Goal: Transaction & Acquisition: Purchase product/service

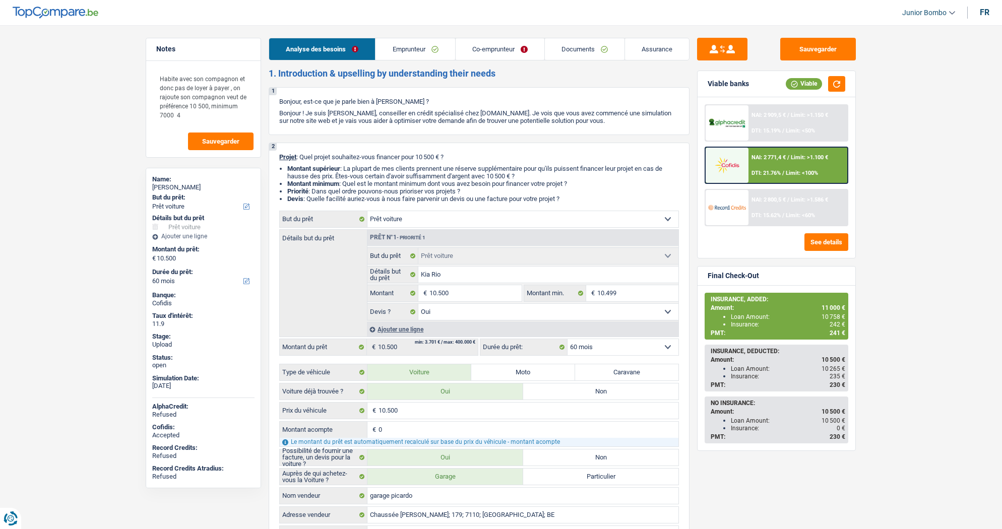
select select "car"
select select "60"
select select "car"
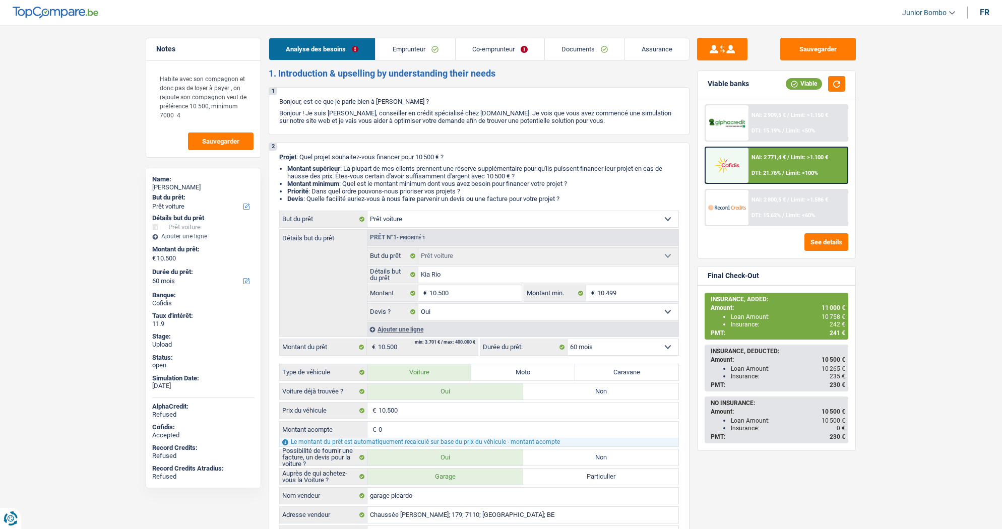
select select "yes"
select select "60"
select select "mutuality"
select select "familyAllowances"
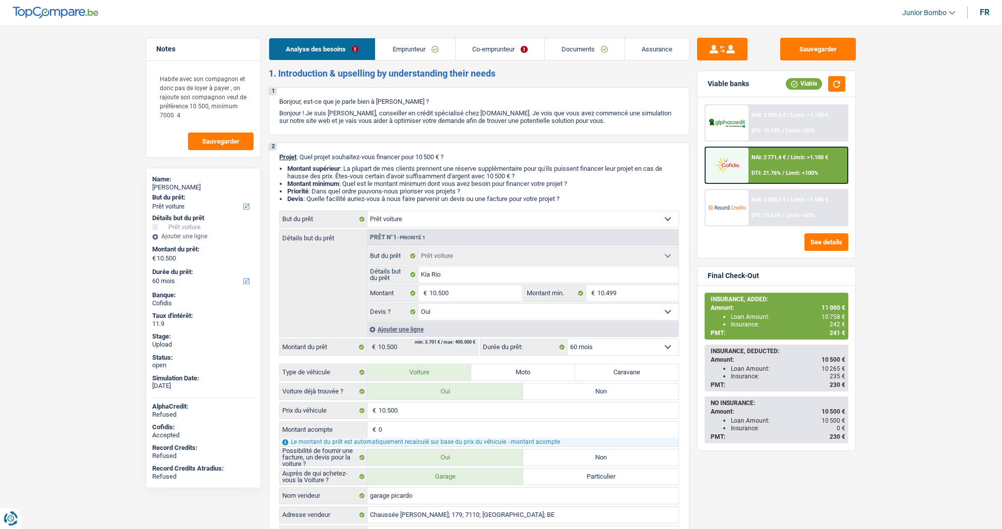
select select "mutualityIndemnity"
select select "liveWithParents"
select select "personalLoan"
select select "homeFurnishingOrRelocation"
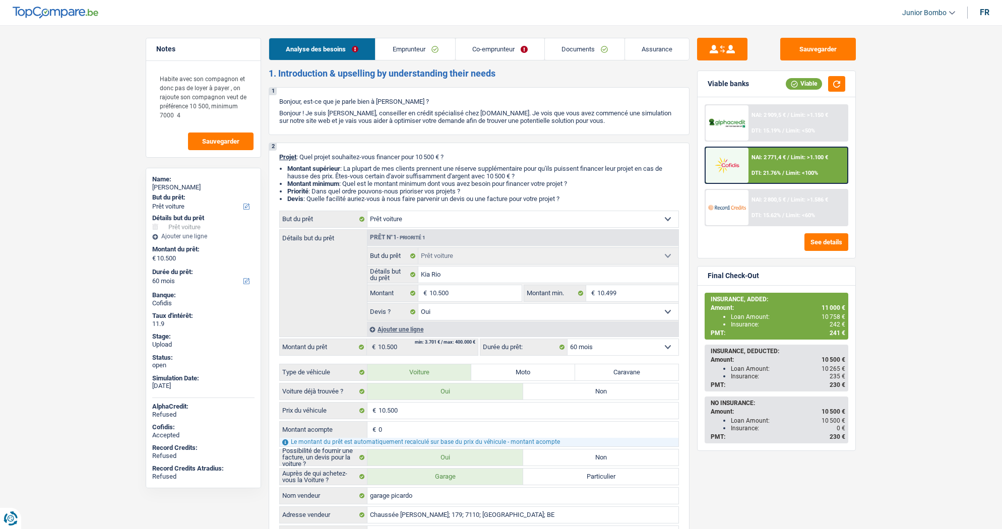
select select "84"
select select "car"
select select "yes"
select select "60"
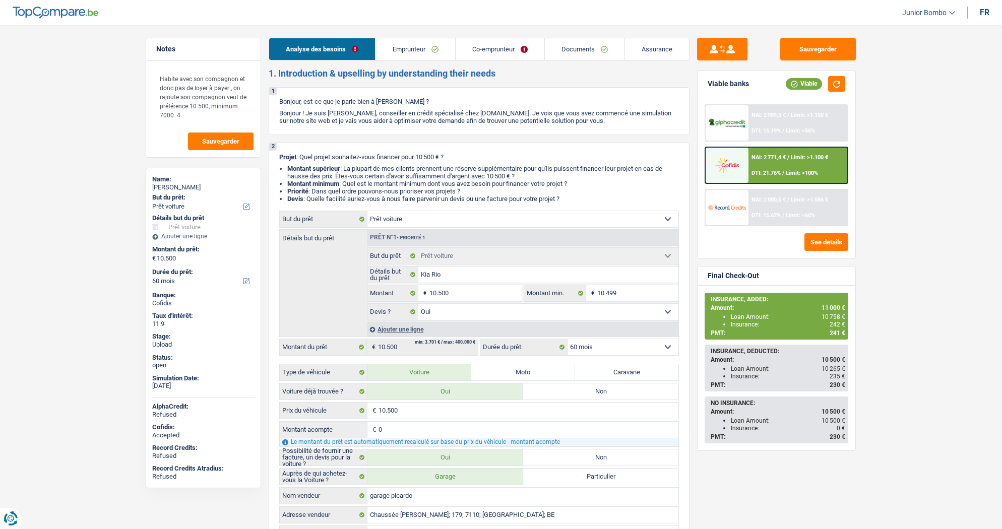
click at [758, 160] on div "NAI: 2 771,4 € / Limit: >1.100 € DTI: 21.76% / Limit: <100%" at bounding box center [797, 165] width 99 height 35
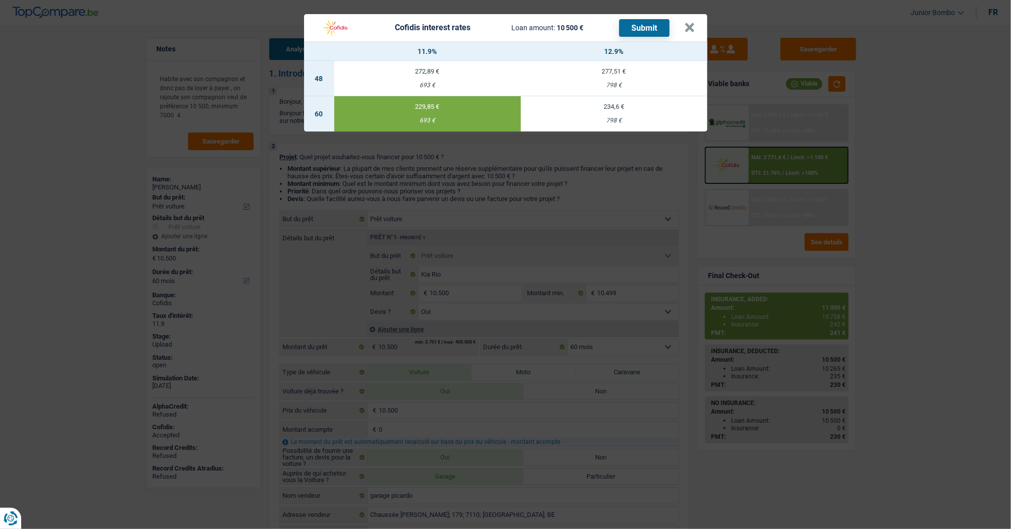
click at [824, 136] on div "Cofidis interest rates Loan amount: 10 500 € Submit × 11.9% 12.9% 48 272,89 € 6…" at bounding box center [505, 264] width 1011 height 529
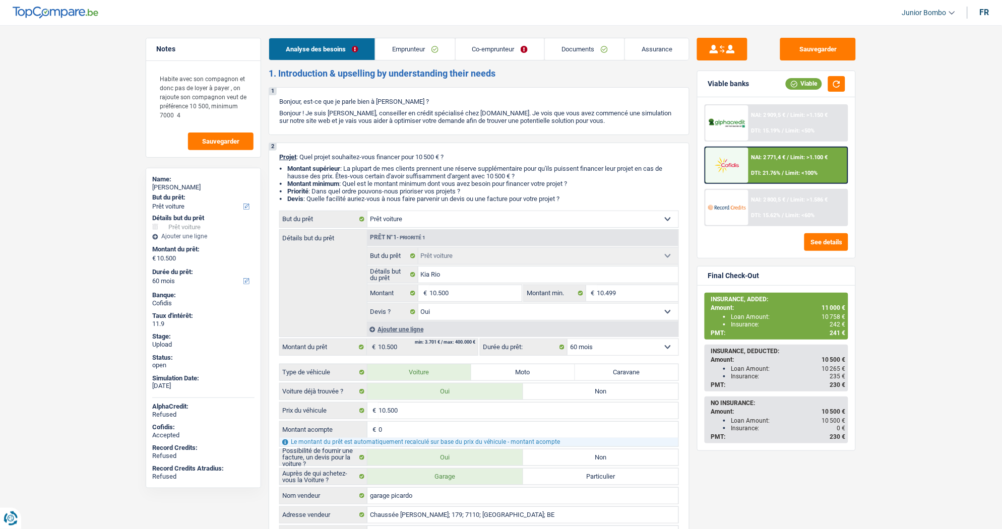
click at [452, 293] on input "10.500" at bounding box center [475, 293] width 92 height 16
click at [452, 292] on input "10.500" at bounding box center [475, 293] width 92 height 16
click at [451, 292] on input "10.500" at bounding box center [475, 293] width 92 height 16
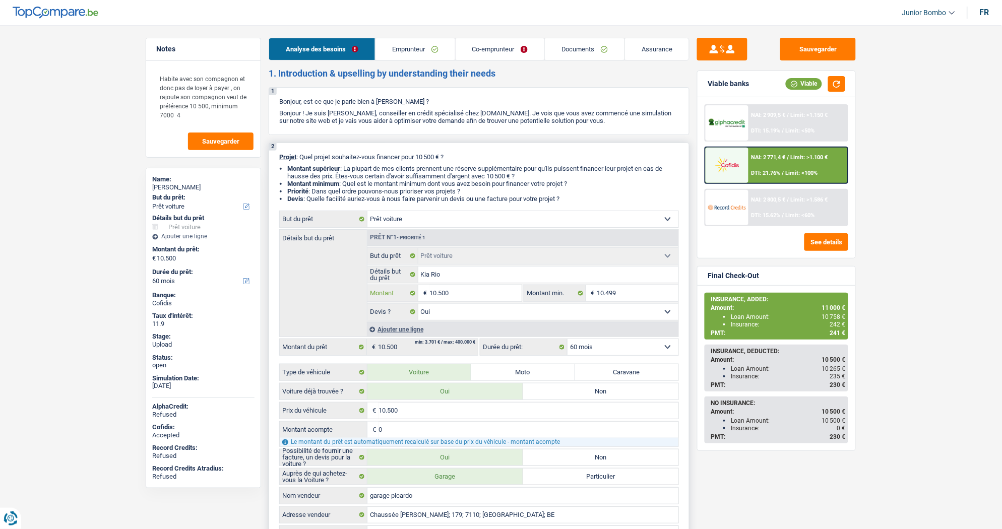
type input "1"
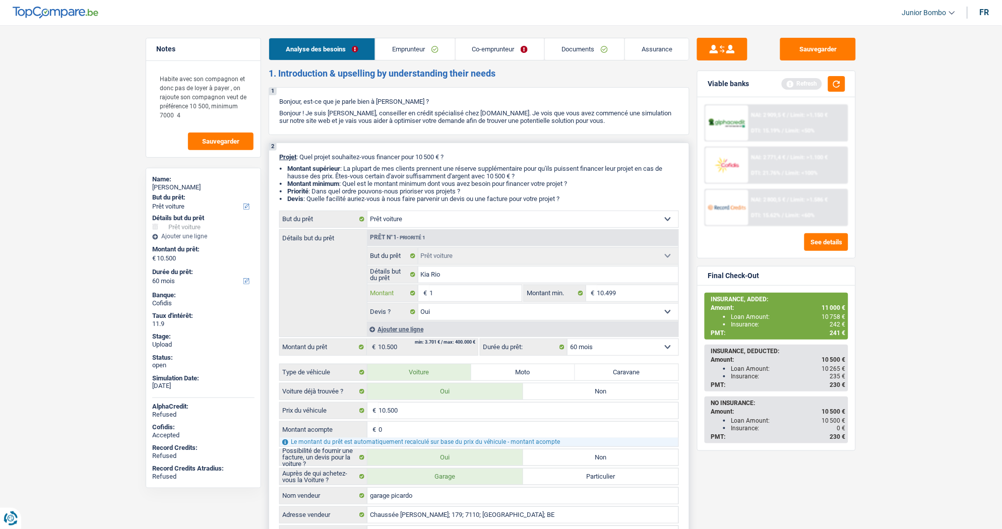
type input "10"
type input "100"
type input "1.000"
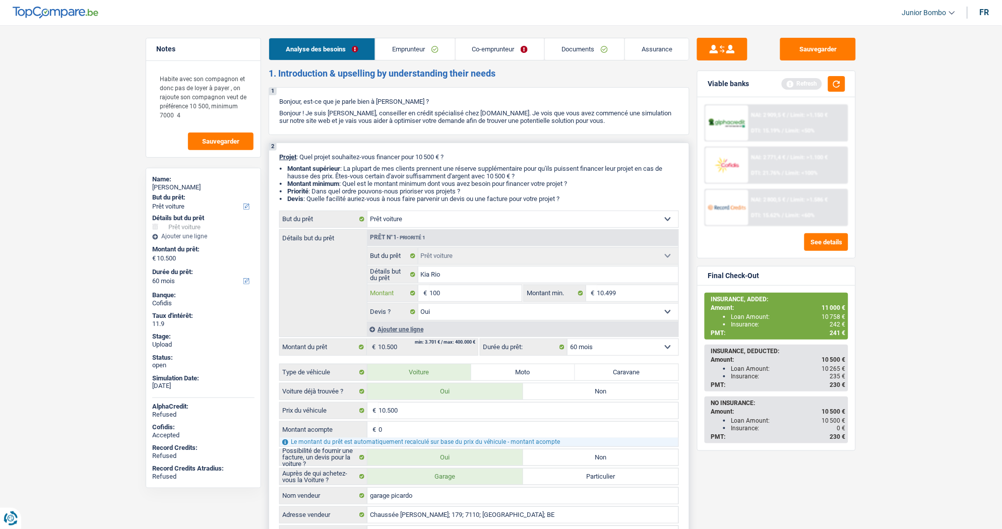
type input "1.000"
type input "10.001"
type input "1.000"
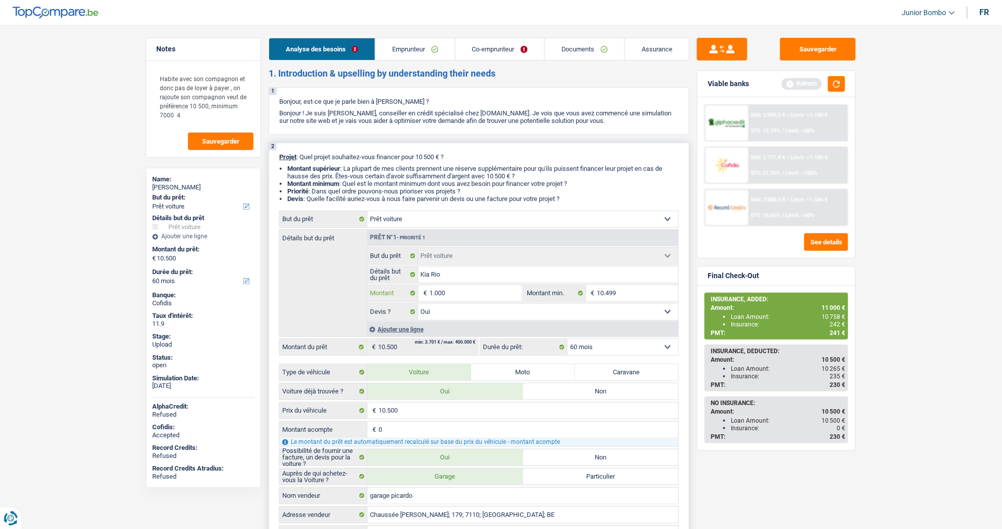
type input "100"
type input "10"
type input "1"
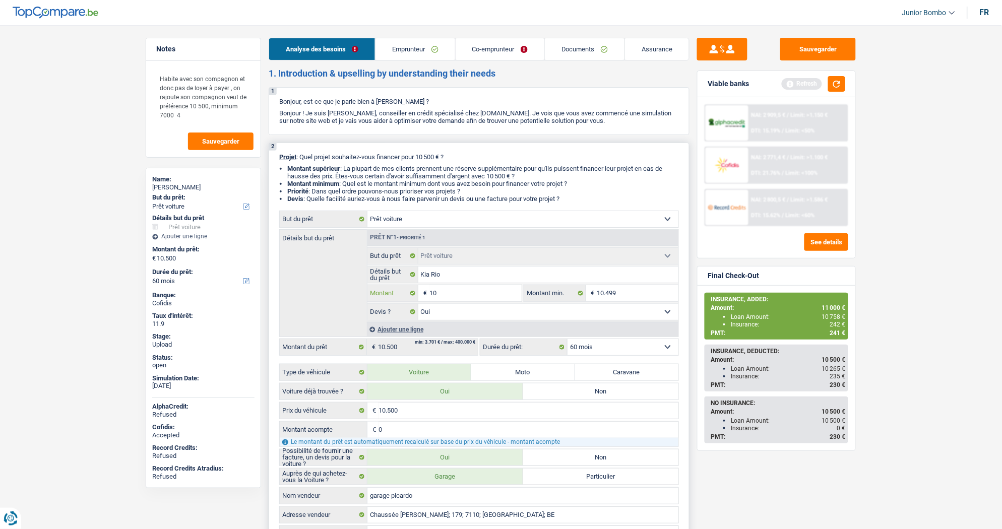
type input "1"
type input "11"
type input "110"
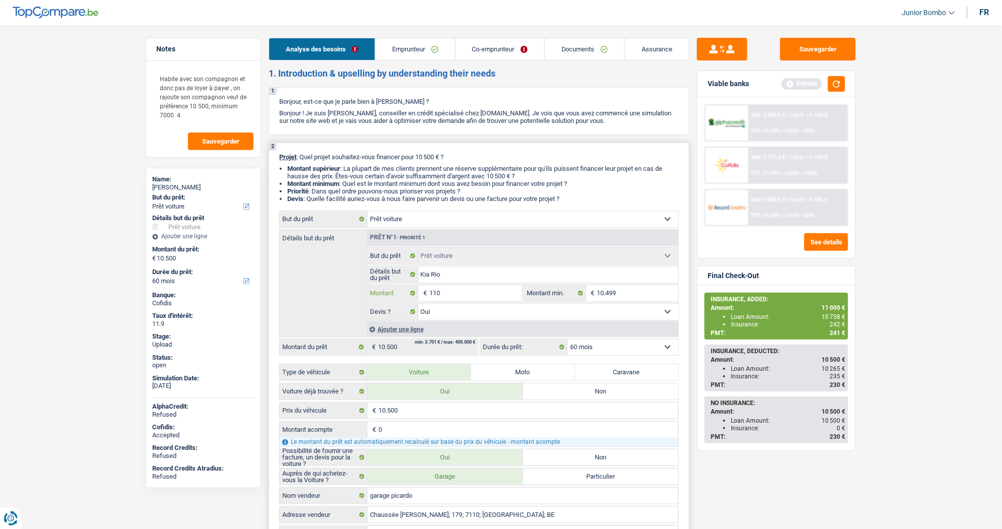
type input "1.100"
type input "11.000"
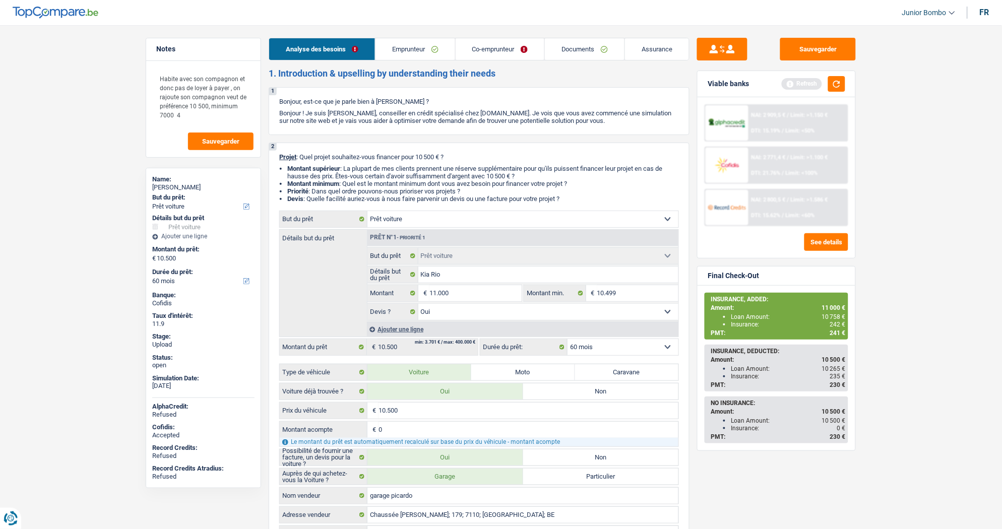
type input "11.000"
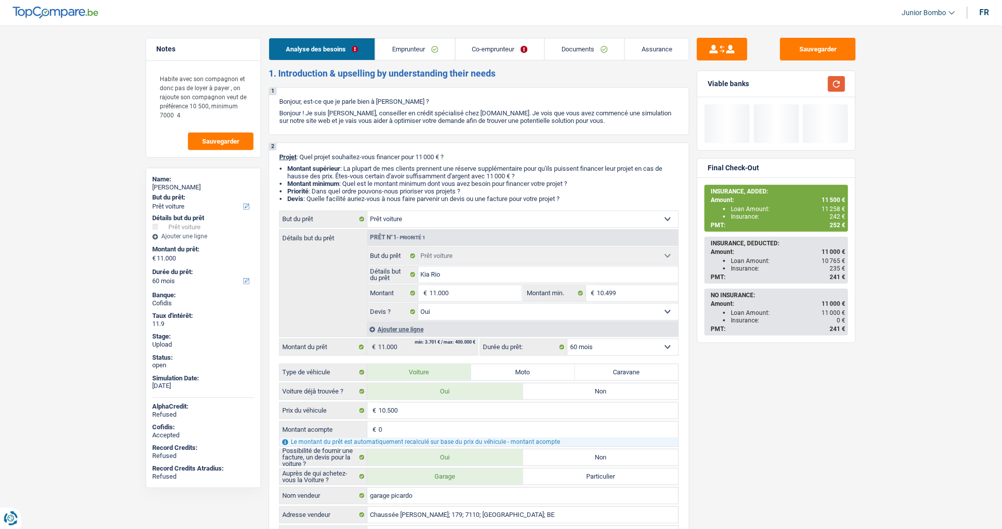
click at [838, 86] on button "button" at bounding box center [836, 84] width 17 height 16
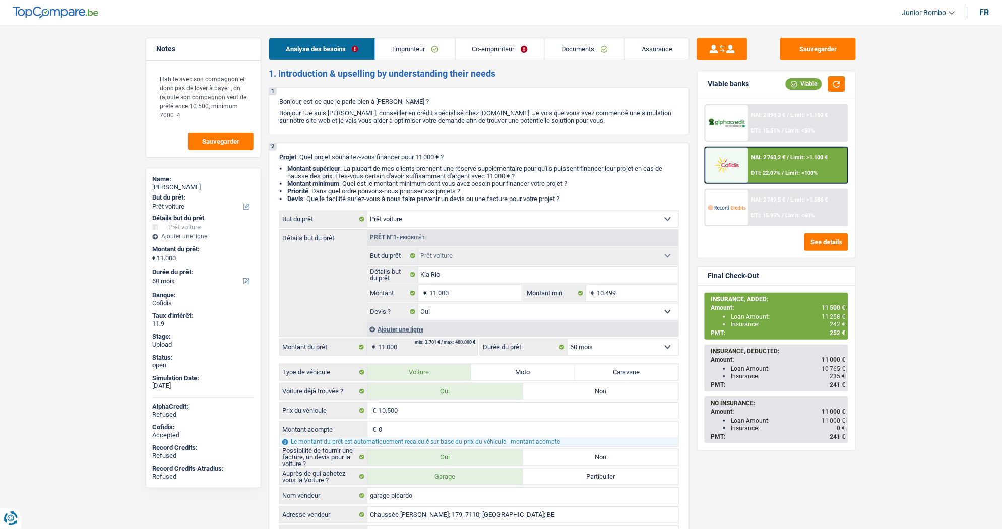
click at [777, 167] on div "NAI: 2 760,2 € / Limit: >1.100 € DTI: 22.07% / Limit: <100%" at bounding box center [797, 165] width 99 height 35
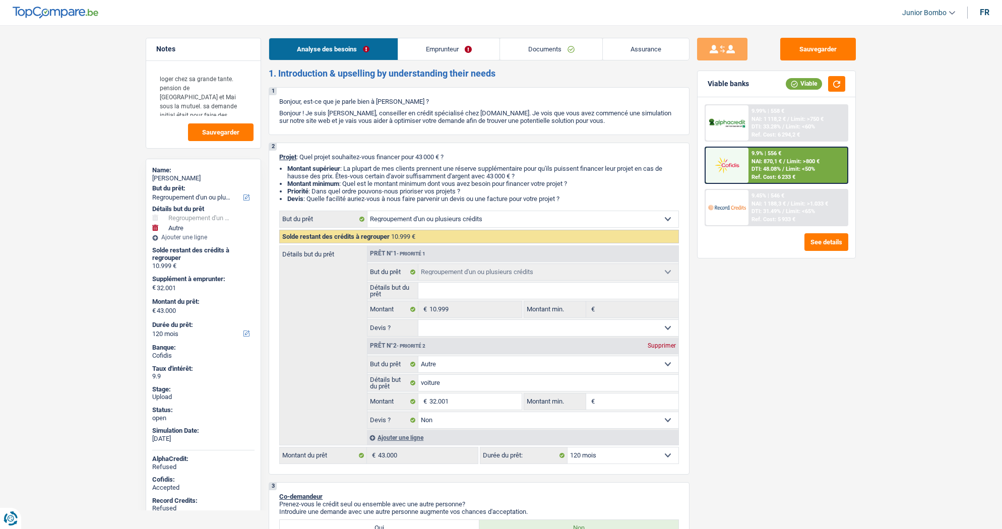
select select "refinancing"
select select "other"
select select "120"
select select "refinancing"
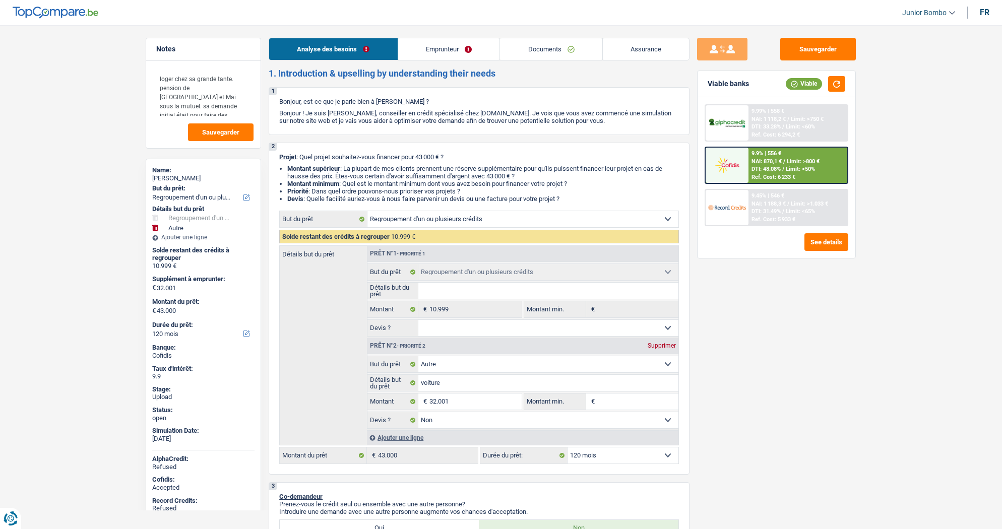
select select "refinancing"
select select "other"
select select "false"
select select "120"
select select "worker"
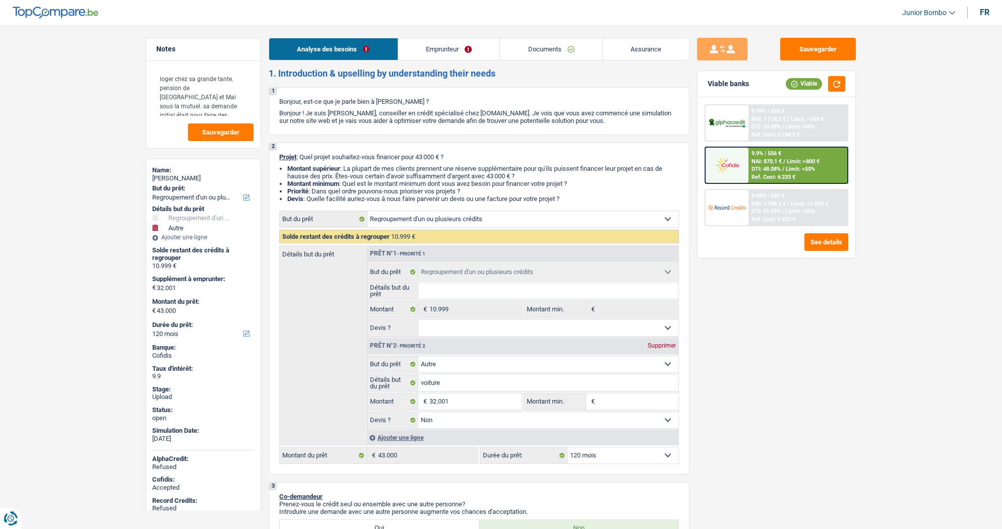
select select "netSalary"
select select "pension"
select select "liveWithParents"
select select "carLoan"
select select "60"
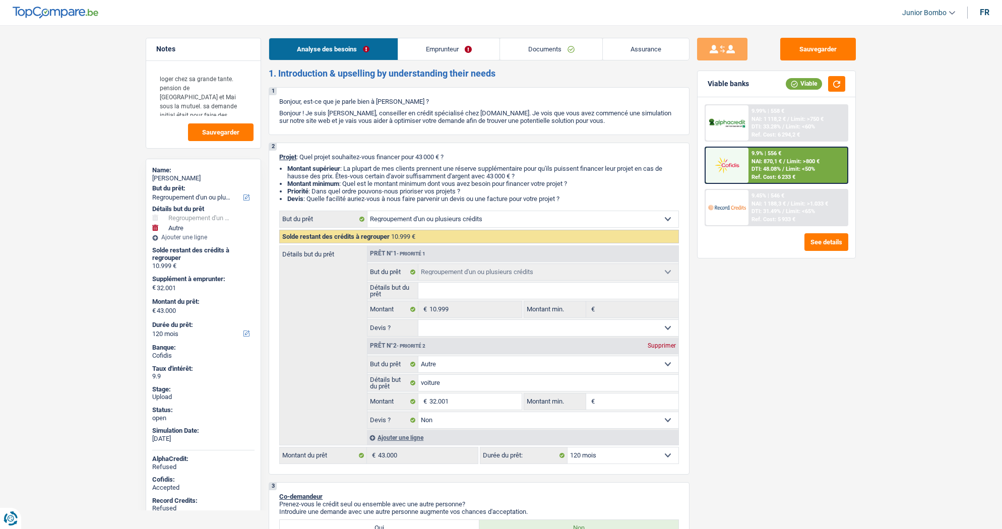
select select "refinancing"
select select "other"
select select "false"
select select "120"
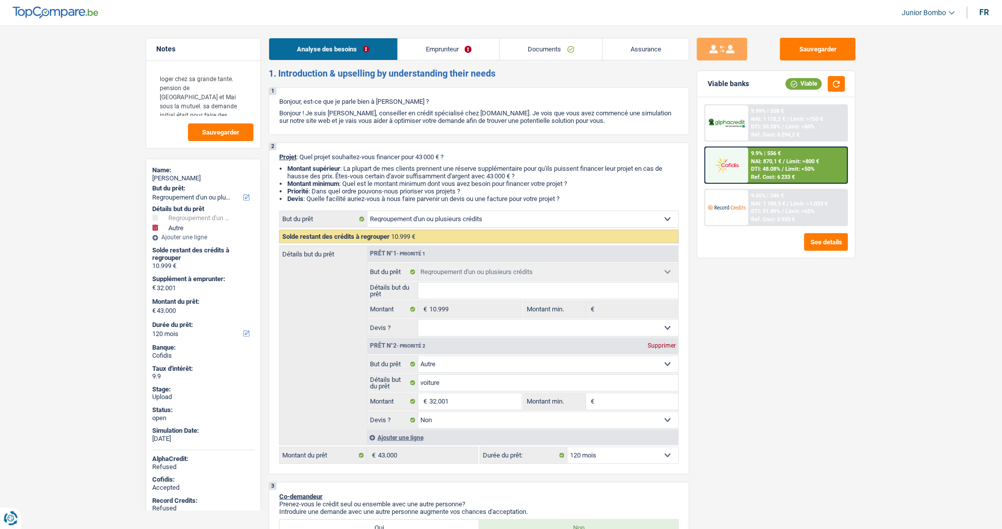
click at [752, 155] on div "9.9% | 556 € NAI: 870,1 € / Limit: >800 € DTI: 48.08% / Limit: <50% Ref. Cost: …" at bounding box center [797, 165] width 99 height 35
